Goal: Check status: Check status

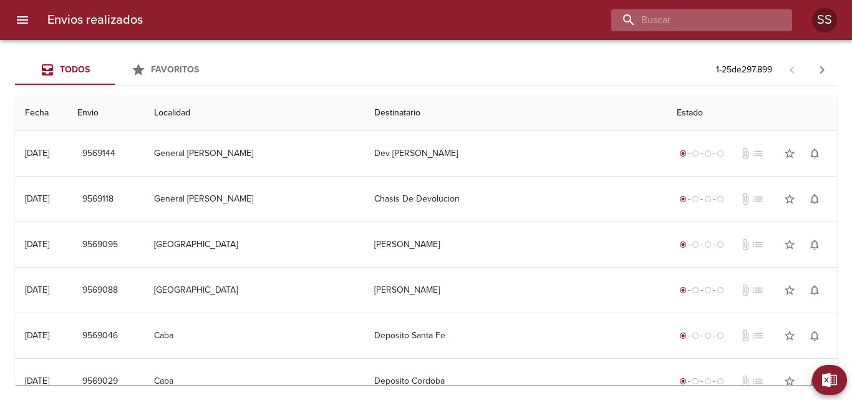
click at [688, 21] on input "buscar" at bounding box center [691, 20] width 160 height 22
paste input "[PERSON_NAME][DATE] [PERSON_NAME]"
type input "[PERSON_NAME][DATE] [PERSON_NAME]"
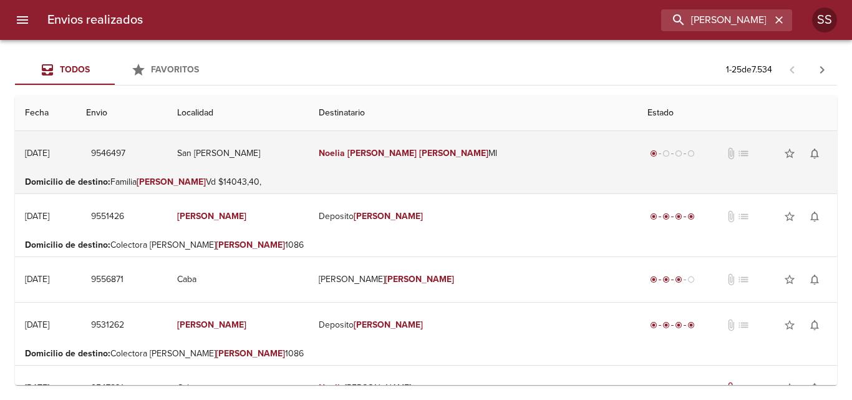
click at [423, 161] on td "[PERSON_NAME][DATE] [PERSON_NAME]" at bounding box center [473, 153] width 329 height 45
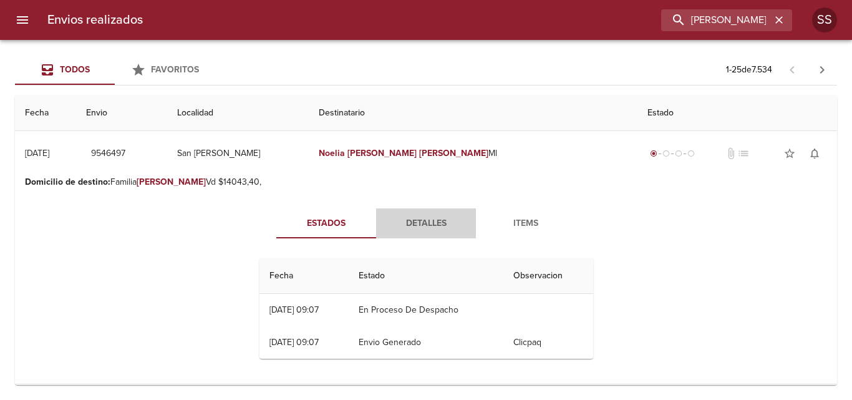
click at [418, 215] on button "Detalles" at bounding box center [426, 223] width 100 height 30
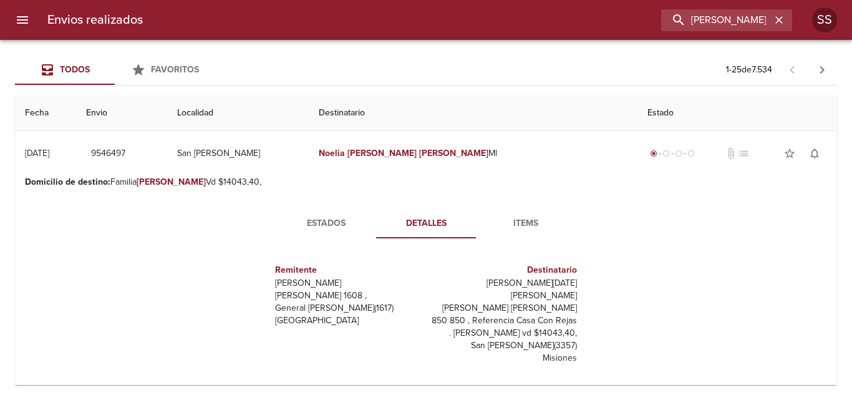
scroll to position [19, 0]
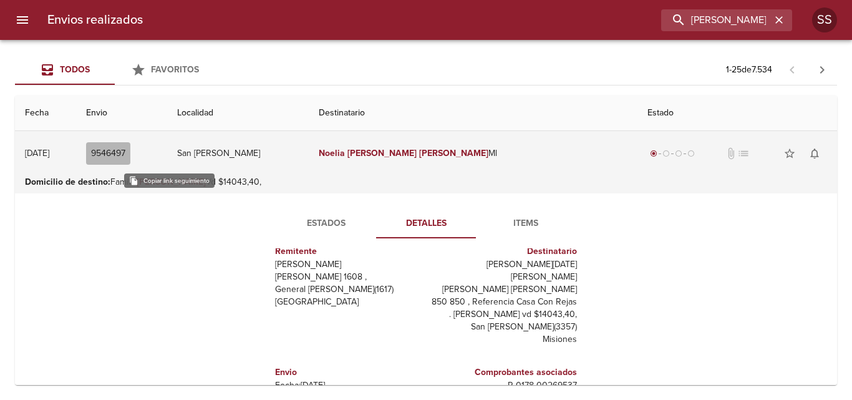
click at [125, 149] on span "9546497" at bounding box center [108, 154] width 34 height 16
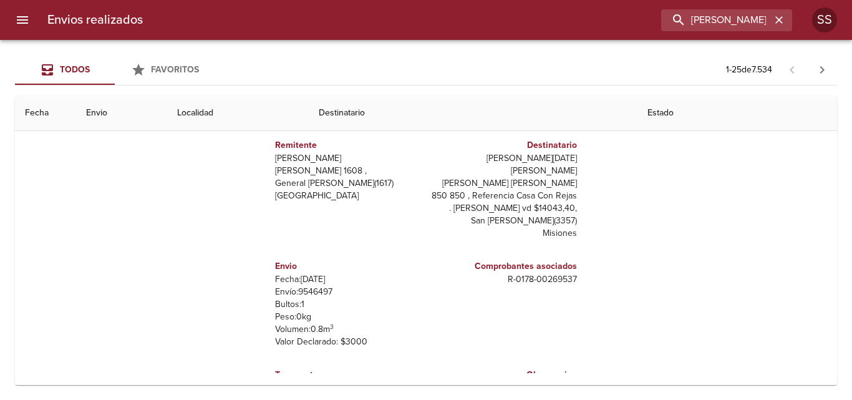
scroll to position [62, 0]
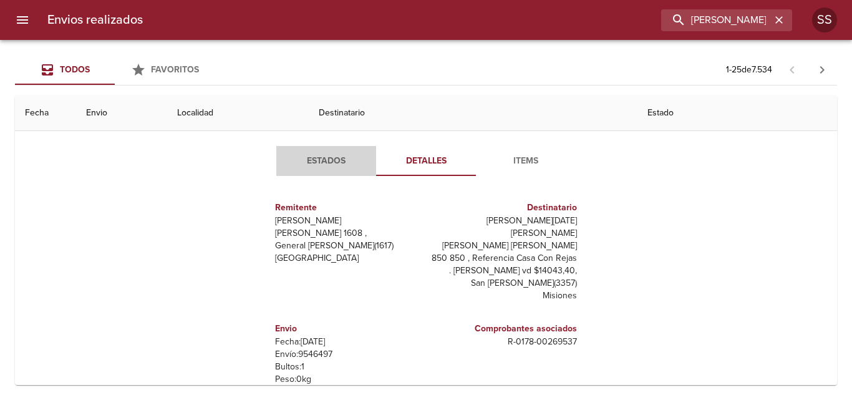
click at [319, 157] on span "Estados" at bounding box center [326, 161] width 85 height 16
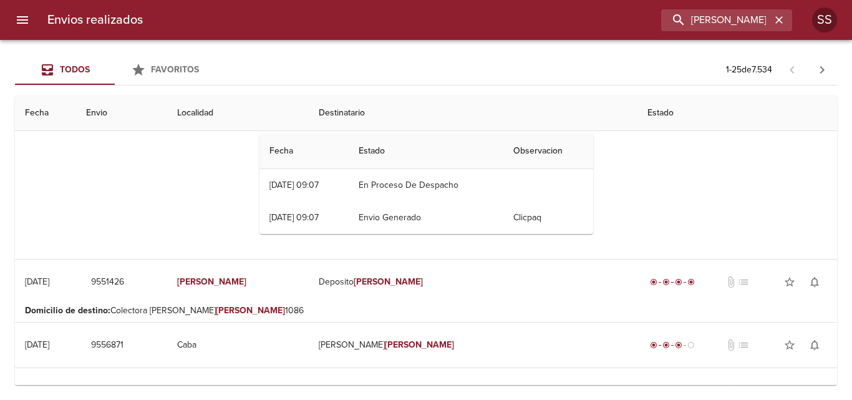
scroll to position [0, 0]
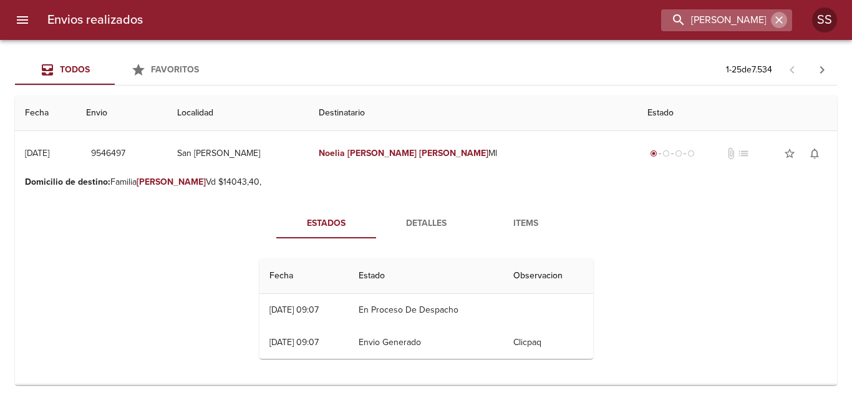
click at [774, 15] on icon "button" at bounding box center [779, 20] width 12 height 12
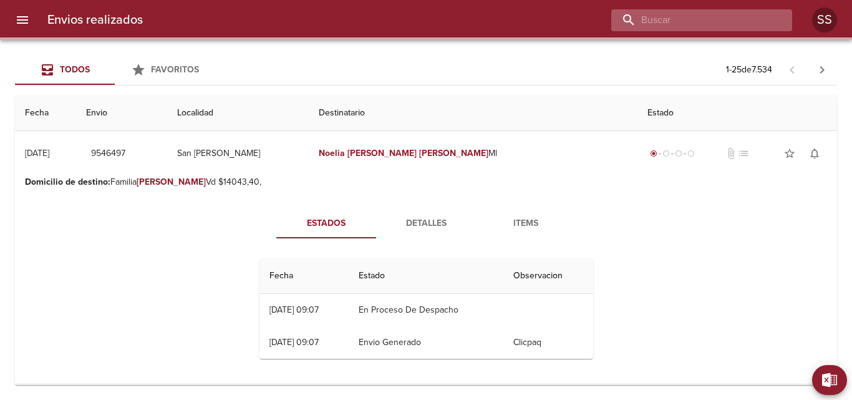
click at [724, 19] on input "buscar" at bounding box center [691, 20] width 160 height 22
paste input "[PERSON_NAME] ML"
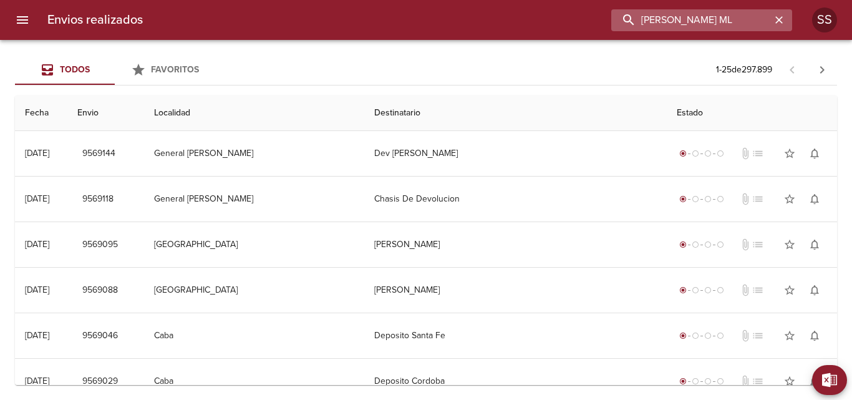
type input "[PERSON_NAME] ML"
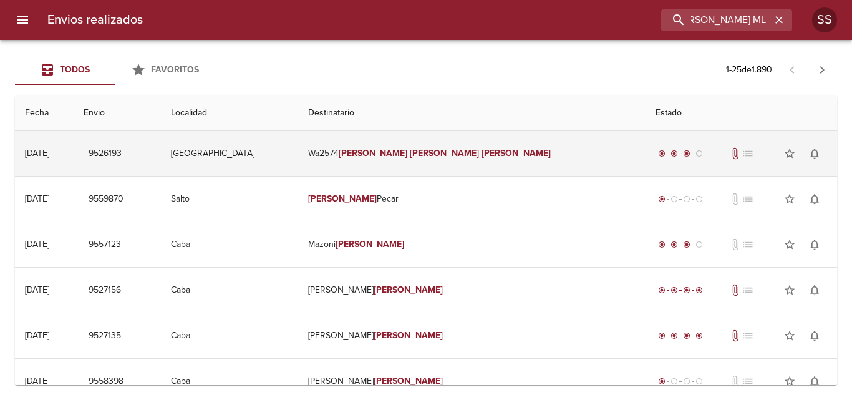
scroll to position [0, 0]
click at [418, 147] on td "Wa2574 [PERSON_NAME]" at bounding box center [472, 153] width 348 height 45
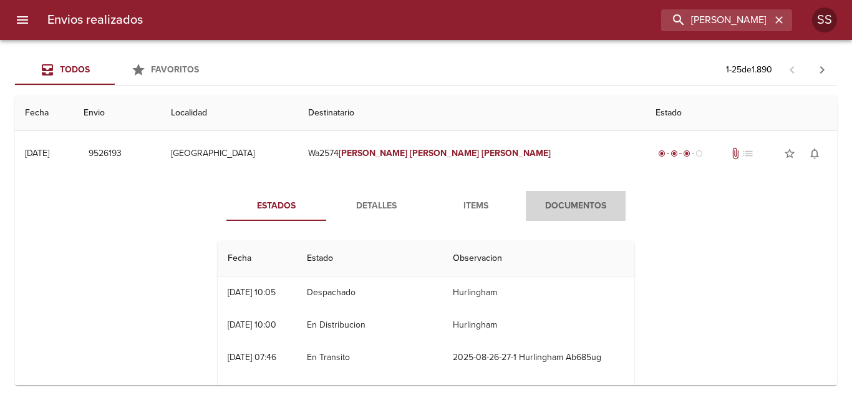
click at [567, 200] on span "Documentos" at bounding box center [575, 206] width 85 height 16
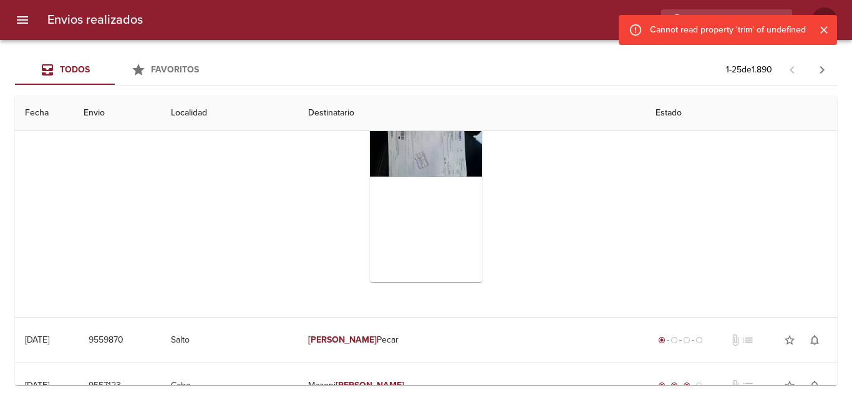
scroll to position [62, 0]
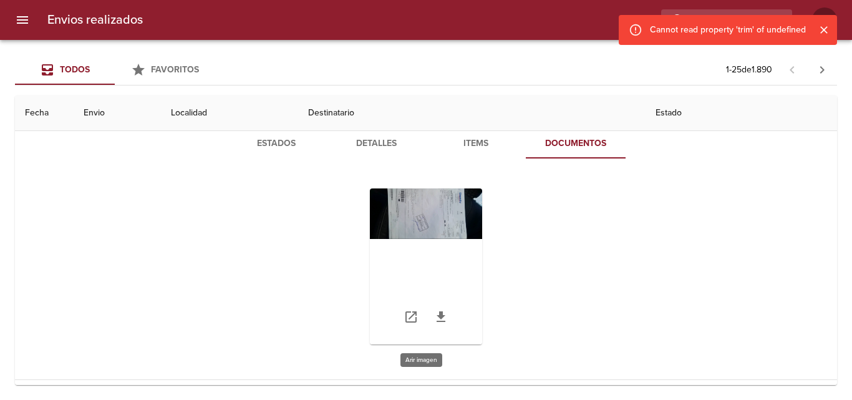
click at [434, 207] on div "Tabla de envíos del cliente" at bounding box center [426, 266] width 112 height 156
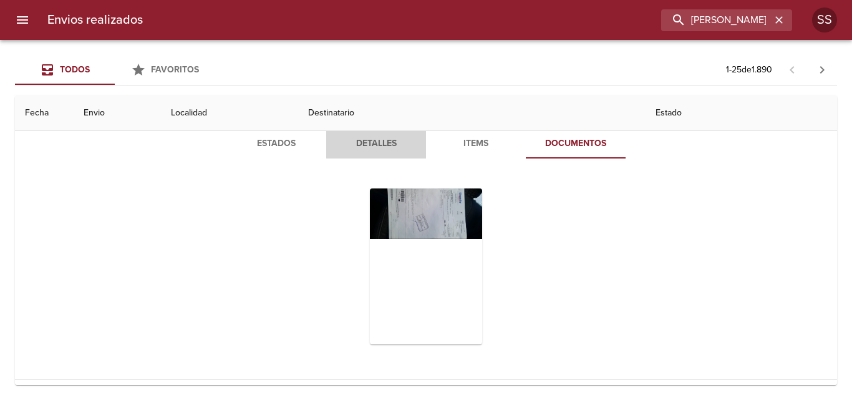
click at [368, 141] on span "Detalles" at bounding box center [376, 144] width 85 height 16
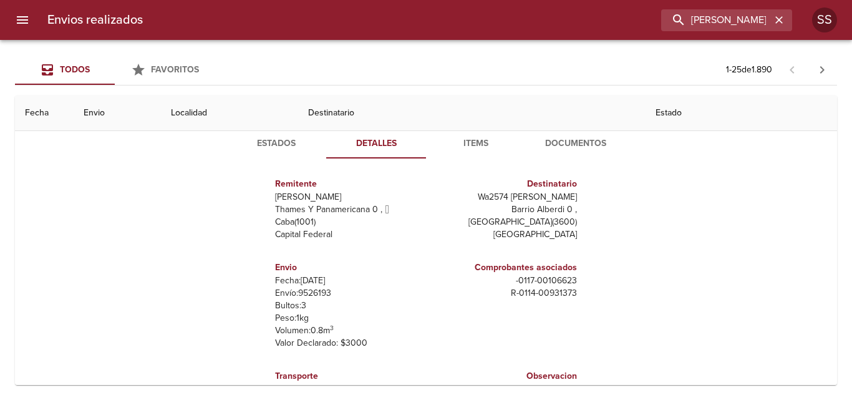
scroll to position [125, 0]
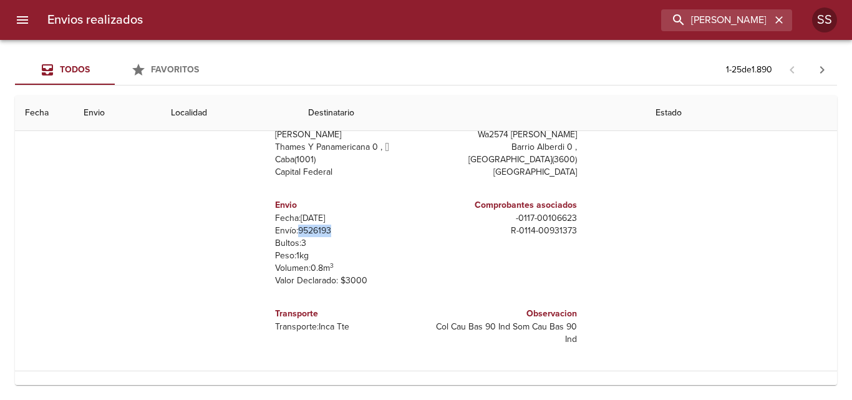
drag, startPoint x: 326, startPoint y: 229, endPoint x: 292, endPoint y: 229, distance: 33.7
click at [292, 229] on p "Envío: 9526193" at bounding box center [348, 230] width 146 height 12
copy p "9526193"
drag, startPoint x: 569, startPoint y: 215, endPoint x: 537, endPoint y: 217, distance: 31.9
click at [537, 217] on div "Comprobantes asociados - 0117 - 00106623 R - 0114 - 00931373" at bounding box center [504, 242] width 156 height 109
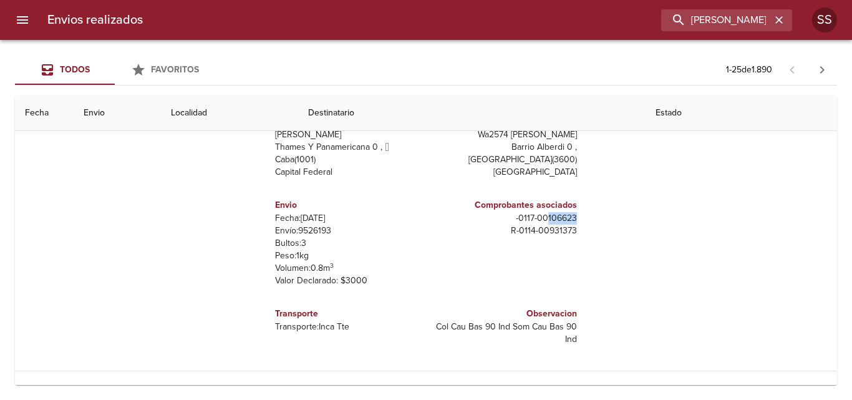
copy p "106623"
drag, startPoint x: 570, startPoint y: 227, endPoint x: 505, endPoint y: 231, distance: 65.0
click at [505, 231] on div "Comprobantes asociados - 0117 - 00106623 R - 0114 - 00931373" at bounding box center [504, 242] width 156 height 109
copy p "R - 0114 - 00931373"
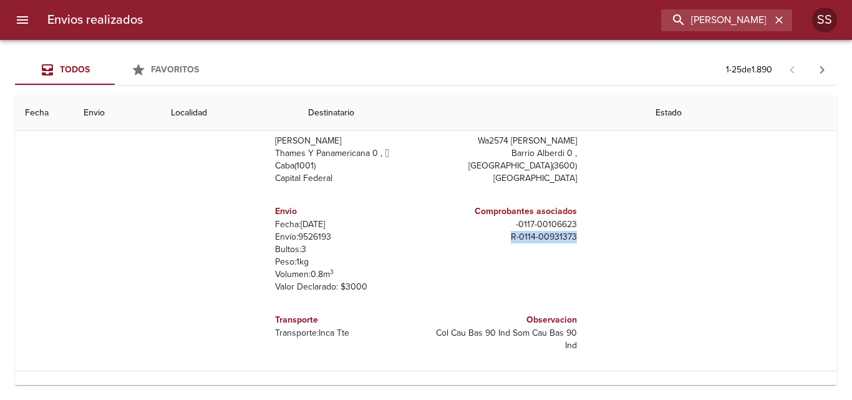
scroll to position [62, 0]
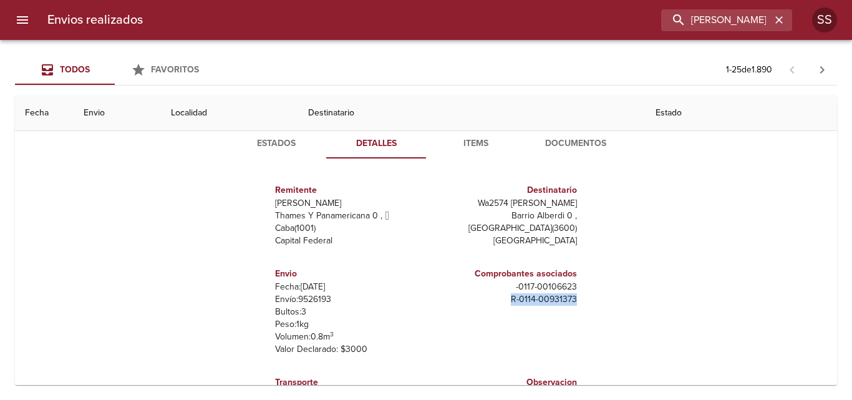
drag, startPoint x: 572, startPoint y: 201, endPoint x: 439, endPoint y: 200, distance: 132.8
click at [439, 200] on div "Destinatario Wa2574 [PERSON_NAME] Barrio Alberdi 0 , [GEOGRAPHIC_DATA] ( 3600 )…" at bounding box center [504, 215] width 156 height 84
copy p "Wa2574 [PERSON_NAME]"
drag, startPoint x: 276, startPoint y: 142, endPoint x: 270, endPoint y: 148, distance: 8.9
click at [273, 143] on span "Estados" at bounding box center [276, 144] width 85 height 16
